Goal: Transaction & Acquisition: Purchase product/service

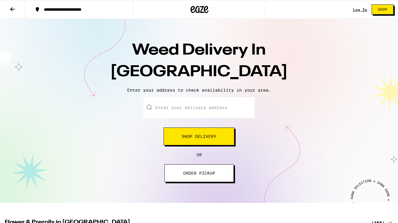
click at [183, 106] on input "Enter your delivery address" at bounding box center [198, 107] width 111 height 21
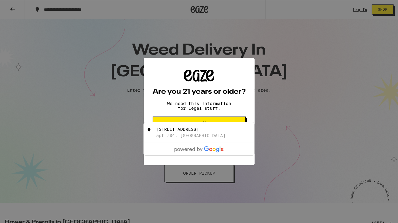
click at [231, 127] on div "[STREET_ADDRESS]" at bounding box center [209, 132] width 106 height 11
type input "[STREET_ADDRESS]"
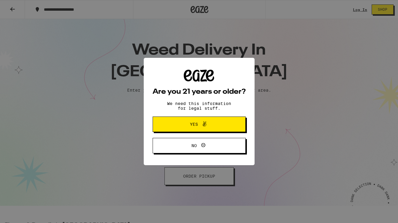
click at [227, 125] on button "Yes" at bounding box center [199, 123] width 93 height 15
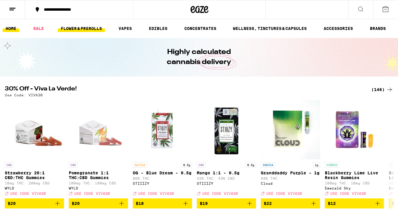
click at [94, 28] on link "FLOWER & PREROLLS" at bounding box center [81, 28] width 47 height 7
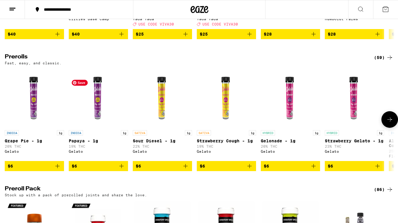
scroll to position [288, 0]
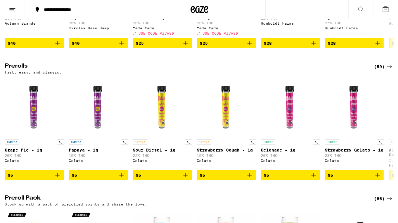
click at [379, 70] on div "(59)" at bounding box center [383, 66] width 19 height 7
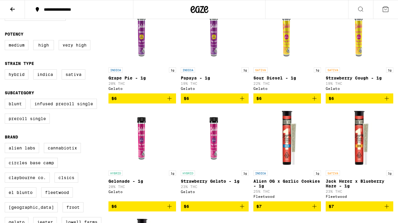
scroll to position [68, 0]
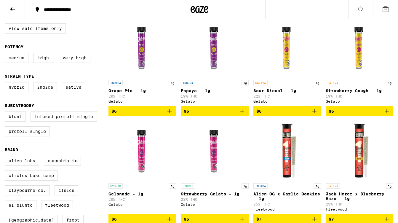
click at [50, 92] on label "Indica" at bounding box center [45, 87] width 24 height 10
click at [6, 83] on input "Indica" at bounding box center [6, 83] width 0 height 0
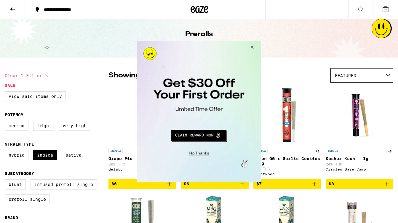
checkbox input "false"
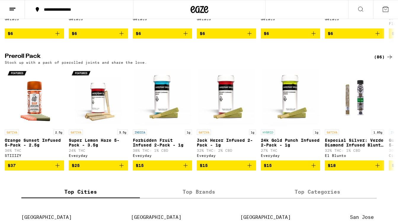
scroll to position [434, 0]
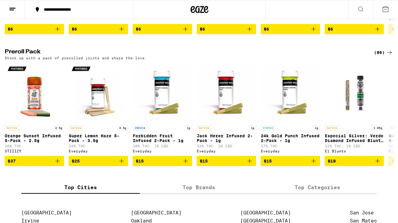
click at [377, 56] on div "(86)" at bounding box center [383, 52] width 19 height 7
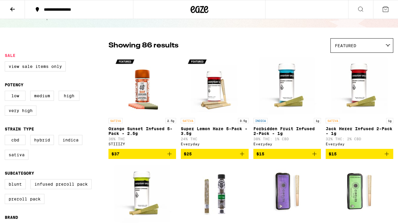
scroll to position [32, 0]
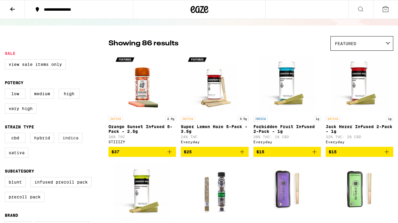
click at [62, 143] on label "Indica" at bounding box center [71, 138] width 24 height 10
click at [6, 134] on input "Indica" at bounding box center [6, 134] width 0 height 0
checkbox input "true"
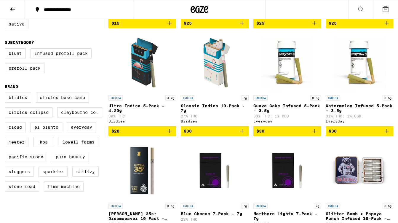
scroll to position [160, 0]
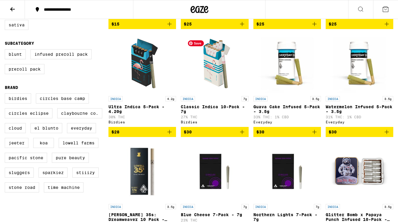
click at [205, 105] on div "INDICA 7g Classic Indica 10-Pack - 7g 27% THC Birdies" at bounding box center [215, 110] width 68 height 28
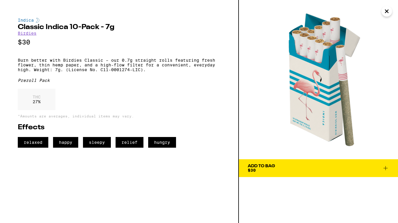
click at [256, 168] on div "Add To Bag" at bounding box center [261, 166] width 27 height 4
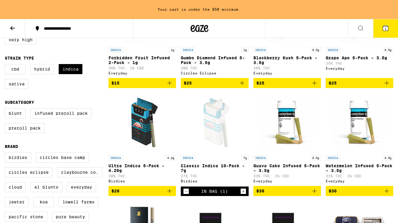
scroll to position [127, 0]
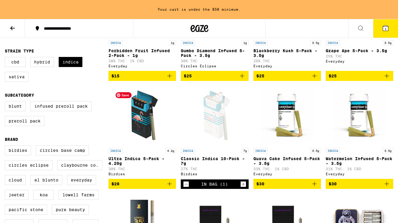
click at [138, 134] on img "Open page for Ultra Indica 5-Pack - 4.20g from Birdies" at bounding box center [142, 115] width 59 height 59
click at [212, 129] on div "Open page for Classic Indica 10-Pack - 7g from Birdies" at bounding box center [214, 115] width 59 height 59
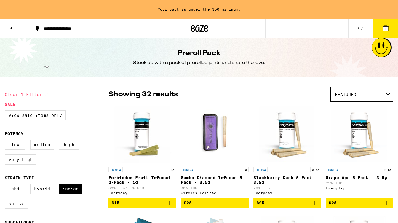
click at [9, 29] on button at bounding box center [12, 28] width 25 height 19
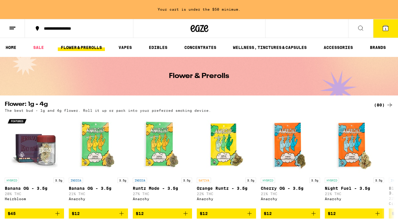
click at [70, 49] on link "FLOWER & PREROLLS" at bounding box center [81, 47] width 47 height 7
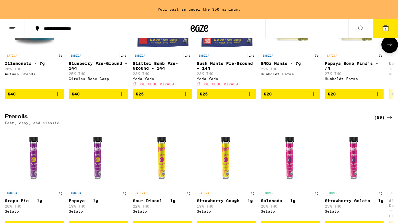
scroll to position [257, 0]
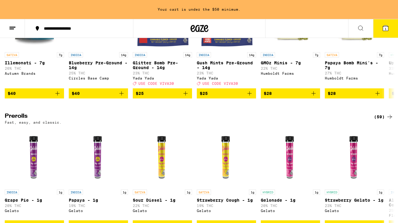
click at [382, 120] on div "(59)" at bounding box center [383, 116] width 19 height 7
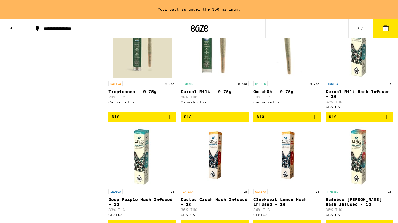
scroll to position [452, 0]
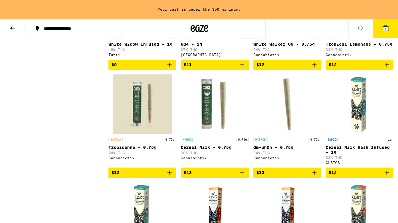
click at [243, 174] on icon "Add to bag" at bounding box center [242, 172] width 4 height 4
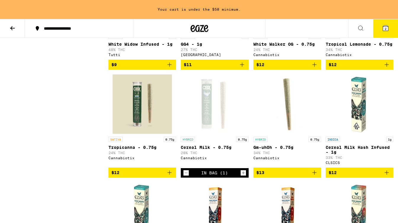
click at [171, 176] on icon "Add to bag" at bounding box center [169, 172] width 7 height 7
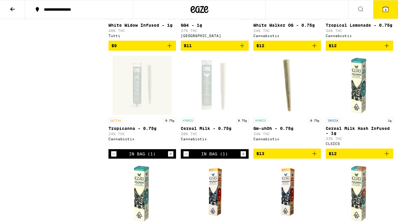
scroll to position [433, 0]
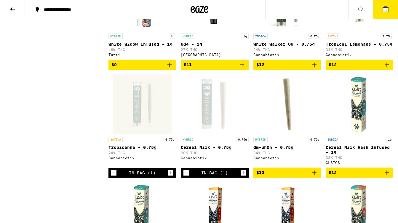
click at [113, 176] on icon "Decrement" at bounding box center [113, 172] width 5 height 7
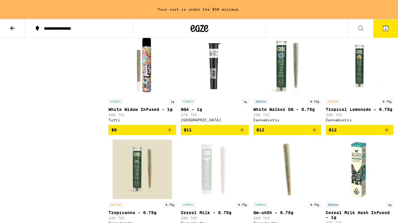
scroll to position [380, 0]
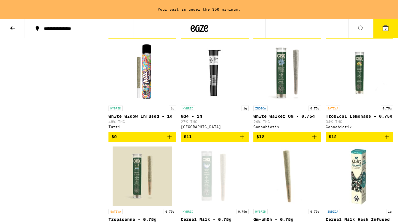
click at [316, 140] on icon "Add to bag" at bounding box center [314, 136] width 7 height 7
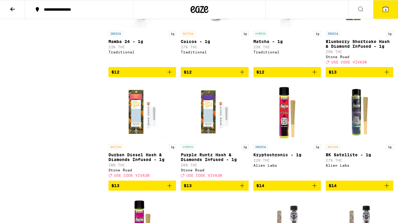
scroll to position [866, 0]
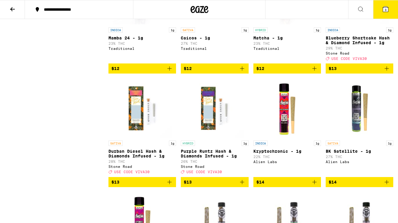
click at [382, 10] on icon at bounding box center [385, 9] width 7 height 7
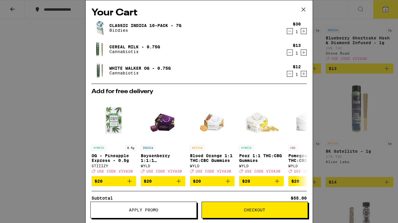
click at [305, 54] on icon "Increment" at bounding box center [303, 52] width 5 height 7
click at [302, 73] on icon "Increment" at bounding box center [303, 73] width 5 height 7
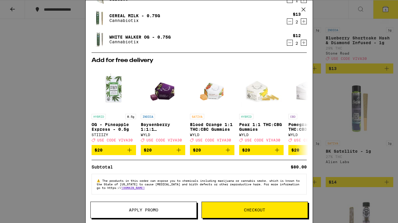
scroll to position [35, 0]
click at [263, 209] on span "Checkout" at bounding box center [254, 210] width 21 height 4
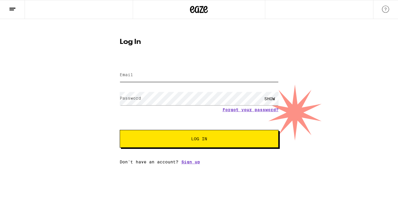
click at [194, 81] on input "Email" at bounding box center [199, 74] width 159 height 13
type input "[EMAIL_ADDRESS][DOMAIN_NAME]"
click at [184, 163] on div "Email Email [EMAIL_ADDRESS][DOMAIN_NAME] Password Password SHOW Forgot your pas…" at bounding box center [199, 112] width 159 height 104
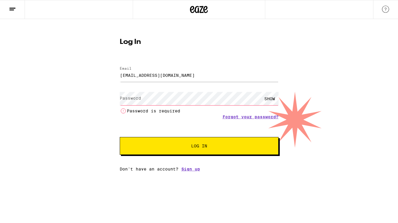
click at [187, 171] on html "Log In Email Email [EMAIL_ADDRESS][DOMAIN_NAME] Password Password SHOW Password…" at bounding box center [199, 85] width 398 height 171
click at [187, 171] on link "Sign up" at bounding box center [190, 168] width 19 height 5
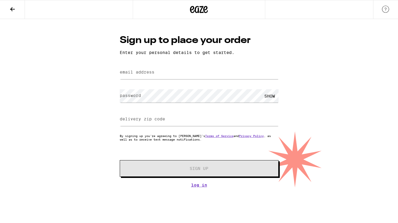
click at [153, 73] on label "email address" at bounding box center [137, 72] width 35 height 5
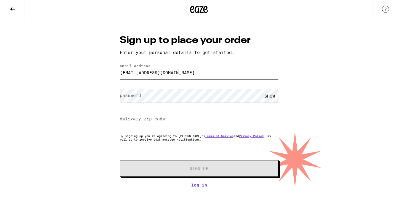
type input "[EMAIL_ADDRESS][DOMAIN_NAME]"
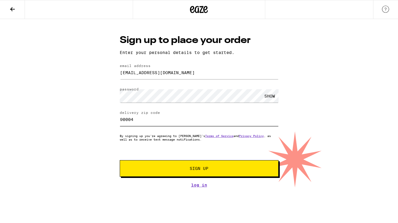
type input "90004"
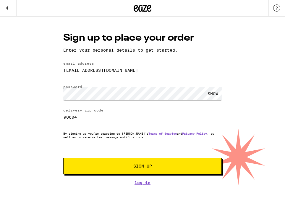
click at [153, 163] on button "Sign Up" at bounding box center [142, 166] width 159 height 17
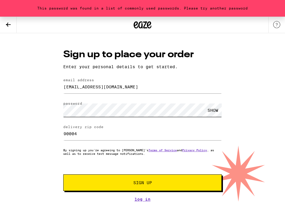
click at [44, 106] on div "This password was found in a list of commonly used passwords. Please try anothe…" at bounding box center [142, 109] width 285 height 185
click at [63, 174] on button "Sign Up" at bounding box center [142, 182] width 159 height 17
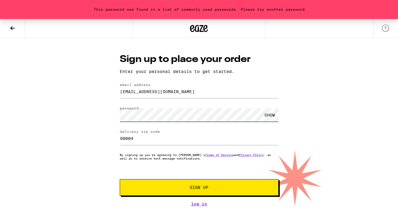
click at [111, 109] on div "This password was found in a list of commonly used passwords. Please try anothe…" at bounding box center [199, 112] width 398 height 187
click at [190, 186] on span "Sign Up" at bounding box center [199, 187] width 19 height 4
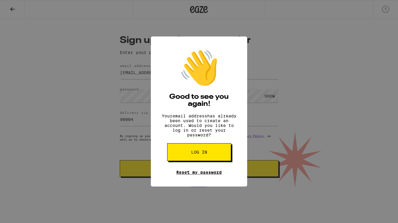
click at [194, 174] on link "Reset my password" at bounding box center [198, 172] width 45 height 5
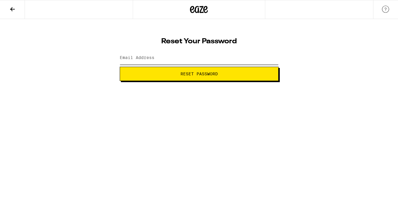
click at [230, 60] on input "Email Address" at bounding box center [199, 57] width 159 height 13
type input "[EMAIL_ADDRESS][DOMAIN_NAME]"
click at [203, 75] on span "Reset Password" at bounding box center [198, 74] width 37 height 4
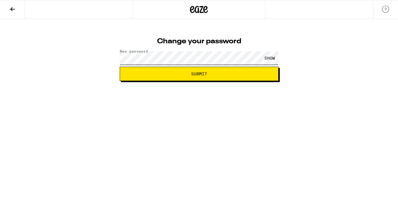
click at [120, 67] on button "Submit" at bounding box center [199, 74] width 159 height 14
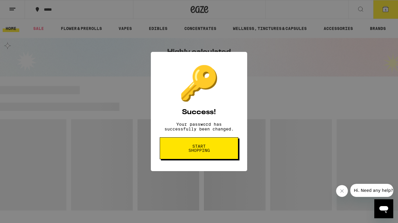
click at [214, 149] on span "Start shopping" at bounding box center [199, 148] width 31 height 8
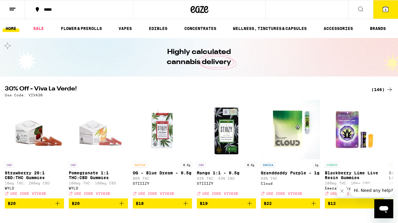
click at [377, 13] on button "5" at bounding box center [385, 9] width 25 height 18
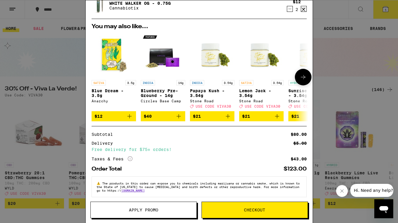
scroll to position [72, 0]
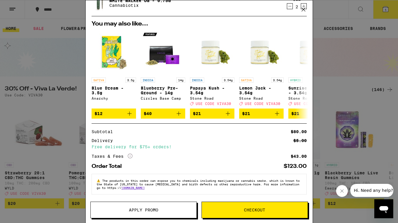
click at [247, 208] on span "Checkout" at bounding box center [254, 210] width 21 height 4
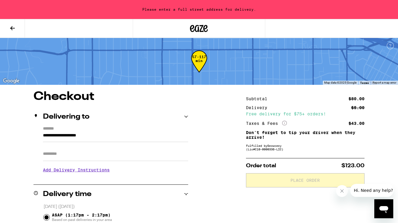
drag, startPoint x: 134, startPoint y: 136, endPoint x: 29, endPoint y: 124, distance: 106.1
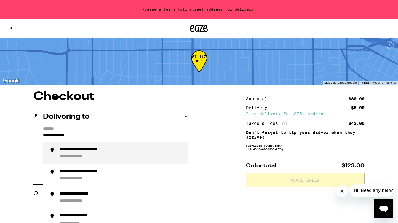
click at [71, 151] on div "**********" at bounding box center [93, 150] width 67 height 6
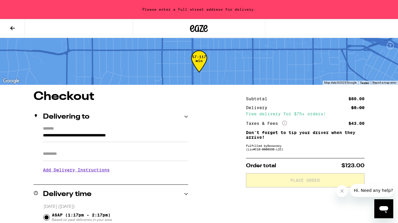
type input "**********"
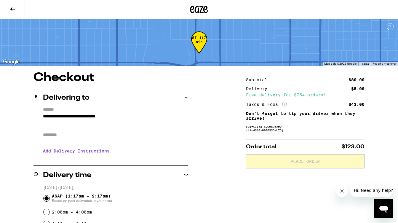
click at [66, 133] on input "Apt/Suite" at bounding box center [115, 135] width 145 height 14
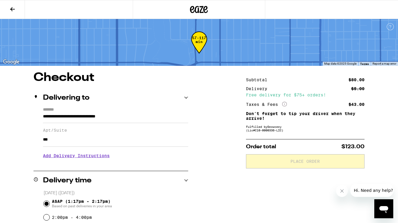
type input "***"
click at [76, 159] on h3 "Add Delivery Instructions" at bounding box center [115, 156] width 145 height 14
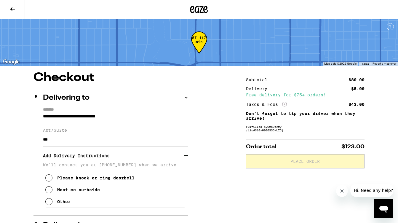
click at [66, 204] on div "Other" at bounding box center [63, 201] width 13 height 5
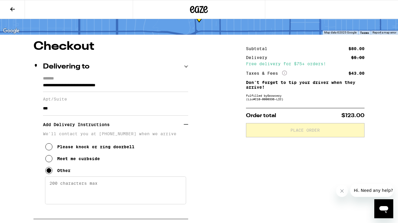
scroll to position [52, 0]
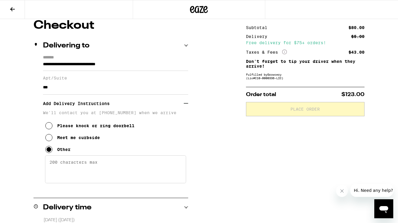
click at [76, 173] on textarea "Enter any other delivery instructions you want driver to know" at bounding box center [115, 169] width 141 height 28
type textarea "M"
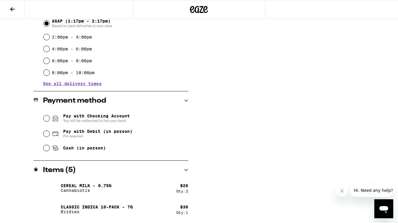
scroll to position [259, 0]
type textarea "I'll meet you in the lobby."
click at [81, 131] on span "Pay with Debit (in person)" at bounding box center [97, 131] width 69 height 5
click at [49, 131] on input "Pay with Debit (in person) Pin required" at bounding box center [47, 133] width 6 height 6
radio input "true"
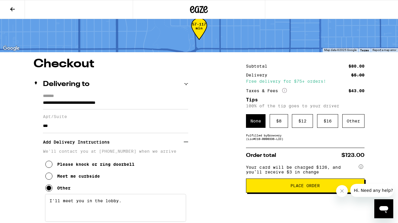
scroll to position [0, 0]
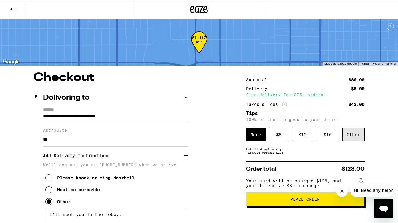
click at [346, 136] on div "Other" at bounding box center [353, 135] width 22 height 14
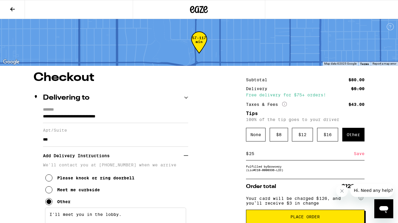
type input "25"
click at [358, 157] on div "Save" at bounding box center [359, 153] width 11 height 13
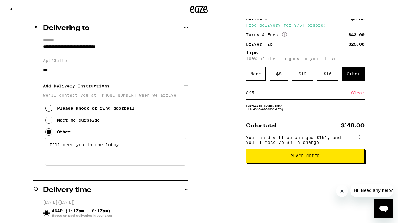
scroll to position [73, 0]
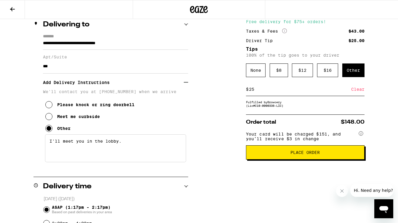
click at [320, 159] on button "Place Order" at bounding box center [305, 152] width 118 height 14
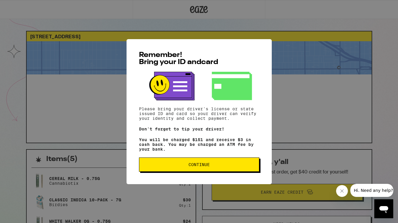
click at [232, 166] on span "Continue" at bounding box center [199, 164] width 110 height 4
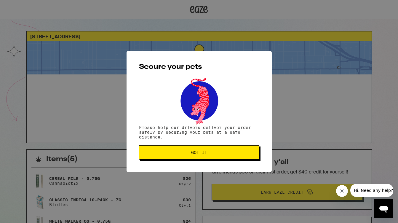
click at [225, 154] on span "Got it" at bounding box center [199, 152] width 110 height 4
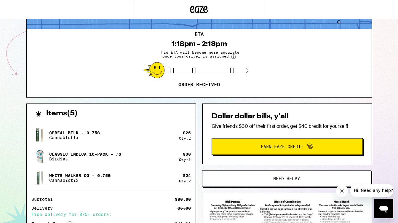
scroll to position [46, 0]
